Goal: Information Seeking & Learning: Find specific page/section

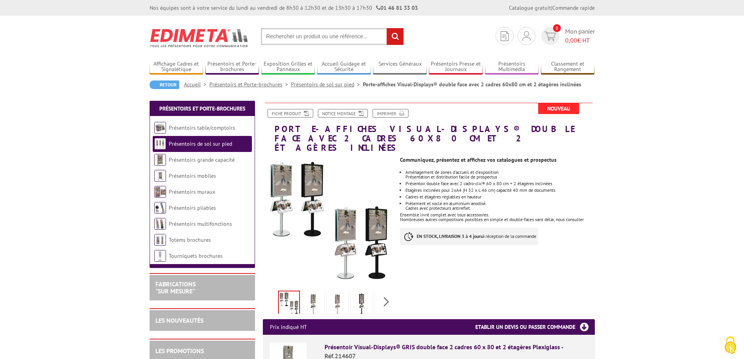
click at [346, 40] on input "text" at bounding box center [332, 36] width 143 height 17
click at [340, 37] on input "text" at bounding box center [332, 36] width 143 height 17
paste input "Registre des dangers graves et imminents"
type input "Registre des dangers graves et imminents"
click at [390, 39] on input "rechercher" at bounding box center [395, 36] width 17 height 17
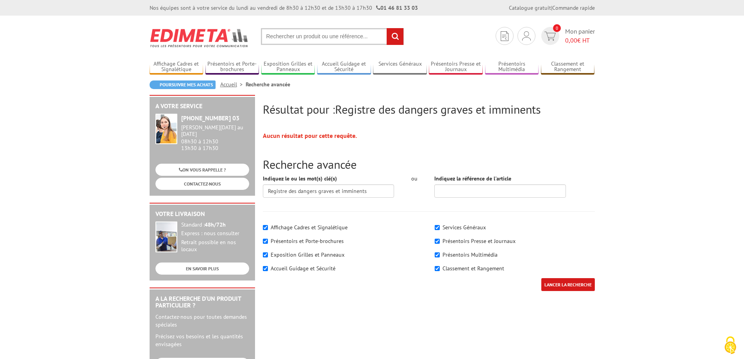
click at [337, 36] on input "text" at bounding box center [332, 36] width 143 height 17
click at [341, 36] on input "text" at bounding box center [332, 36] width 143 height 17
type input "mini paperboard repositionnable"
click at [387, 28] on input "rechercher" at bounding box center [395, 36] width 17 height 17
